Goal: Information Seeking & Learning: Learn about a topic

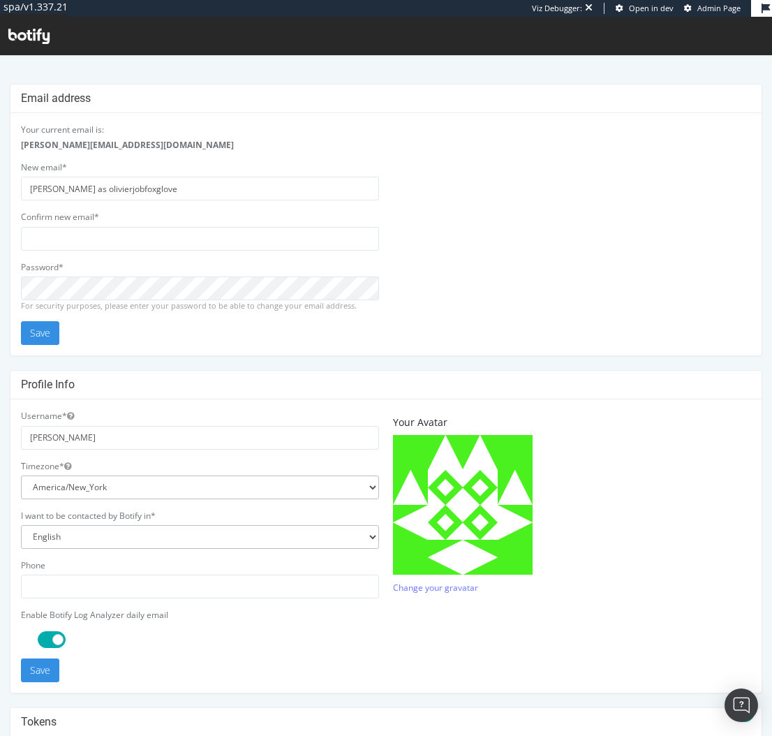
scroll to position [184, 0]
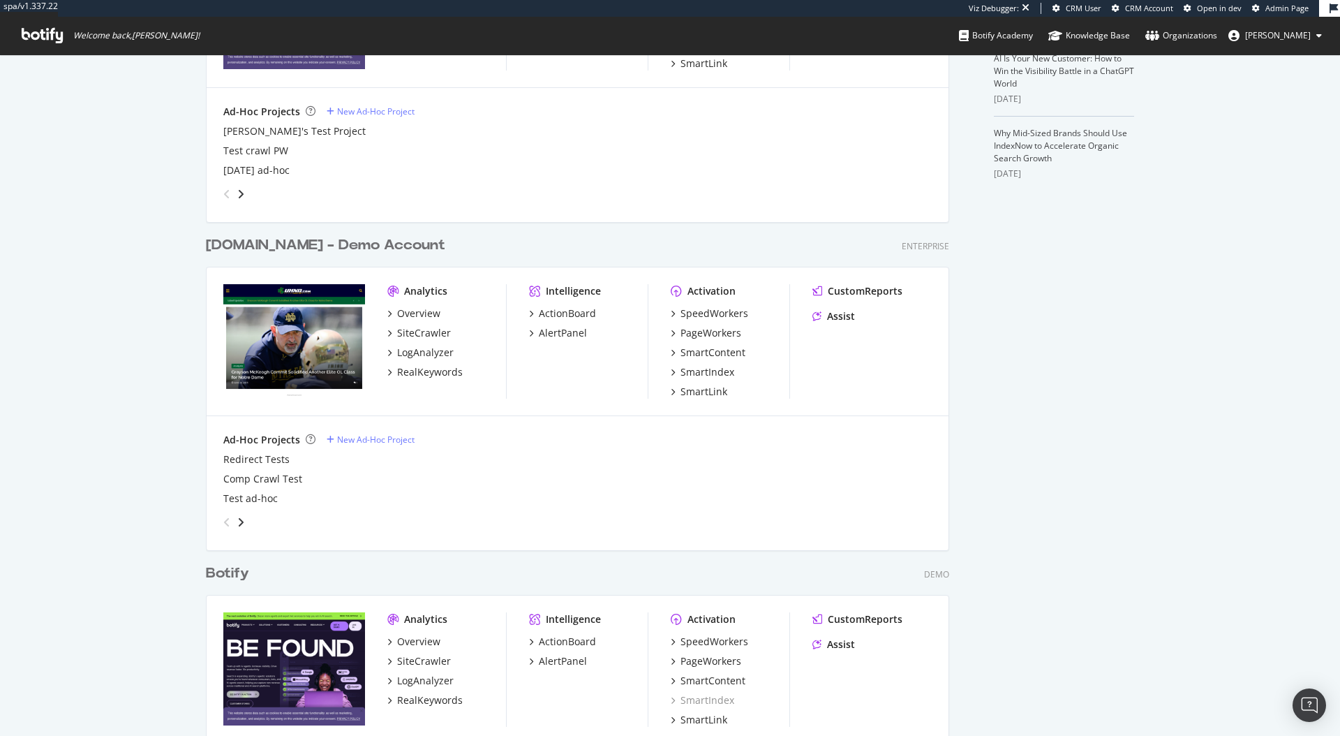
scroll to position [628, 0]
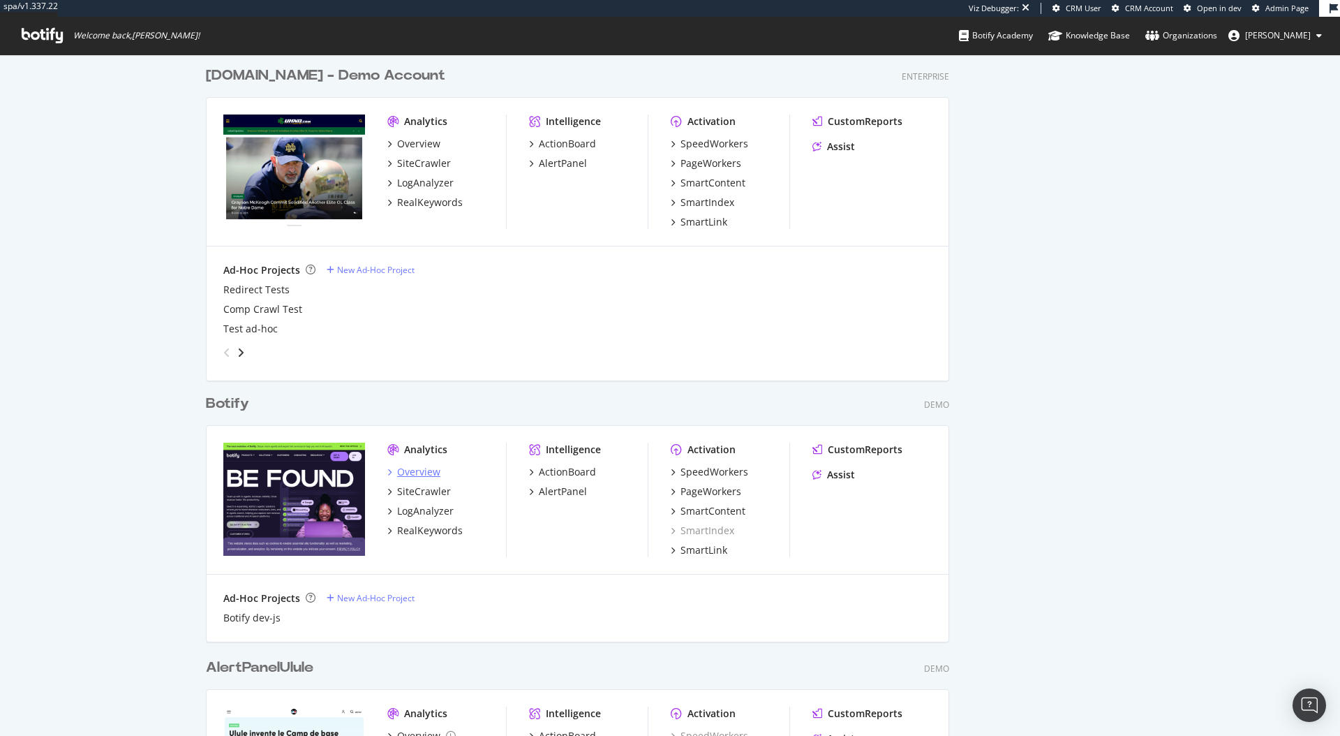
click at [419, 472] on div "Overview" at bounding box center [418, 472] width 43 height 14
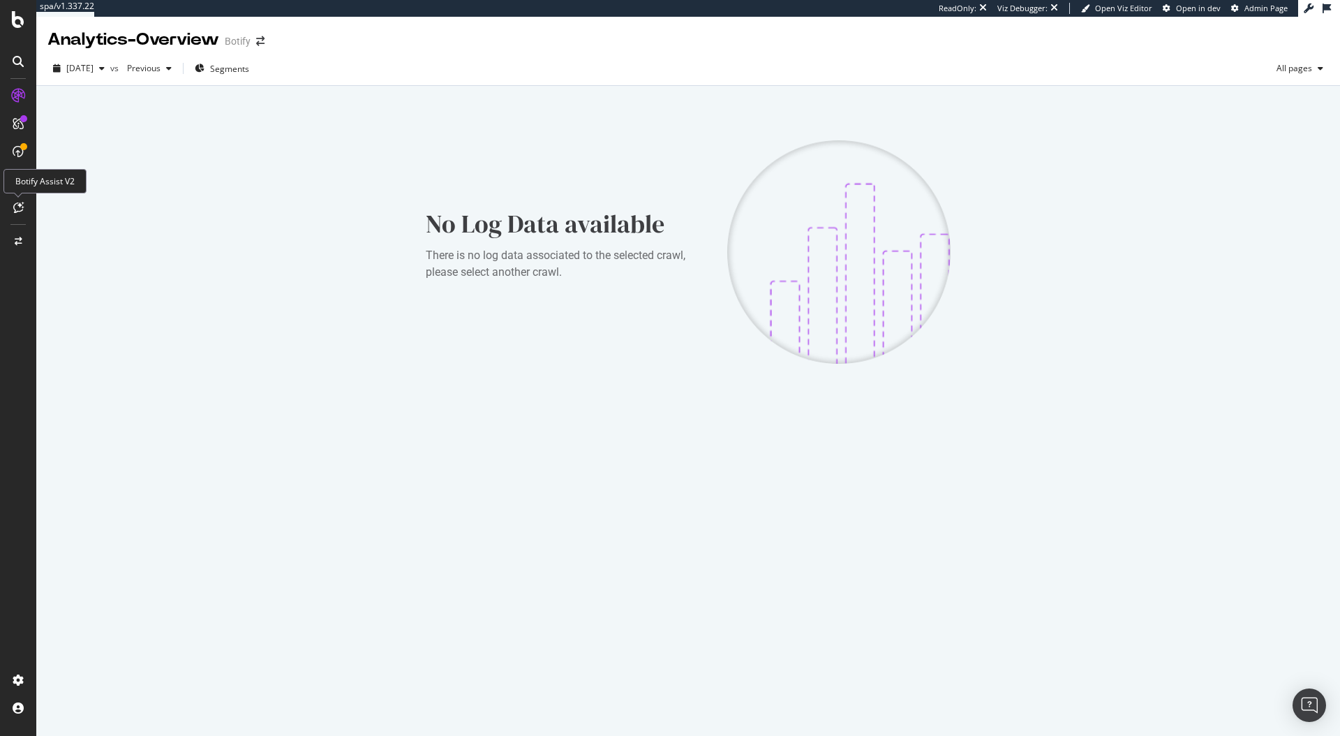
click at [20, 206] on icon at bounding box center [18, 207] width 10 height 11
